Goal: Find specific page/section: Find specific page/section

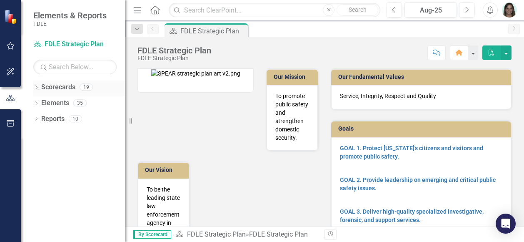
click at [38, 86] on icon "Dropdown" at bounding box center [36, 88] width 6 height 5
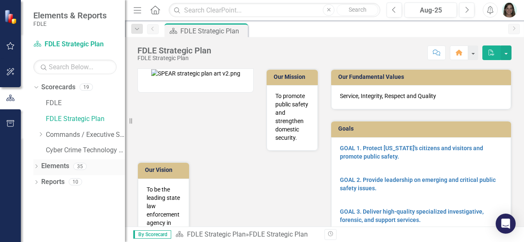
click at [36, 166] on icon "Dropdown" at bounding box center [36, 167] width 6 height 5
click at [36, 166] on icon "Dropdown" at bounding box center [35, 166] width 5 height 6
click at [40, 137] on div "Dropdown" at bounding box center [41, 134] width 6 height 7
click at [50, 154] on div "Dropdown Investigative & Forensic Services Command" at bounding box center [85, 150] width 79 height 14
click at [50, 150] on icon "Dropdown" at bounding box center [49, 150] width 6 height 5
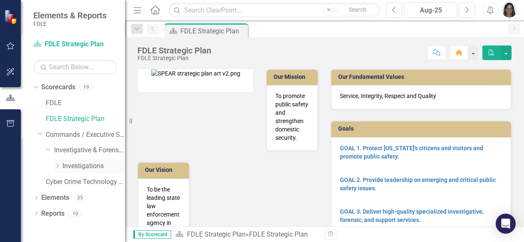
click at [58, 164] on icon "Dropdown" at bounding box center [57, 165] width 6 height 5
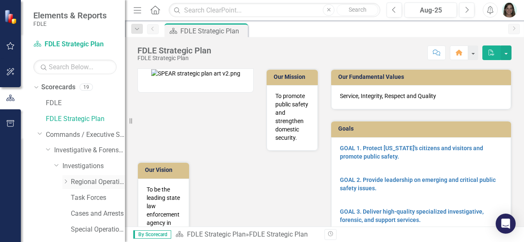
click at [68, 180] on icon "Dropdown" at bounding box center [66, 181] width 6 height 5
click at [92, 228] on link "MROC" at bounding box center [102, 230] width 46 height 10
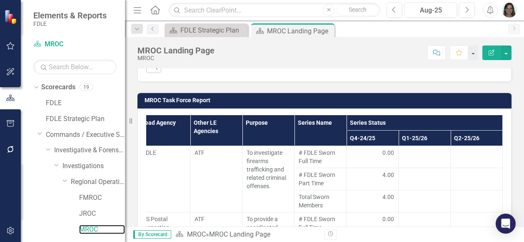
scroll to position [618, 0]
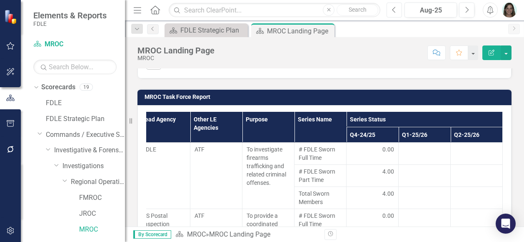
click at [398, 10] on button "Previous" at bounding box center [394, 10] width 15 height 15
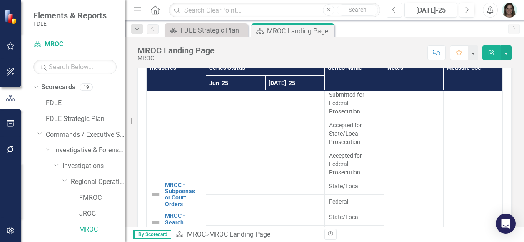
scroll to position [490, 0]
